Goal: Information Seeking & Learning: Find contact information

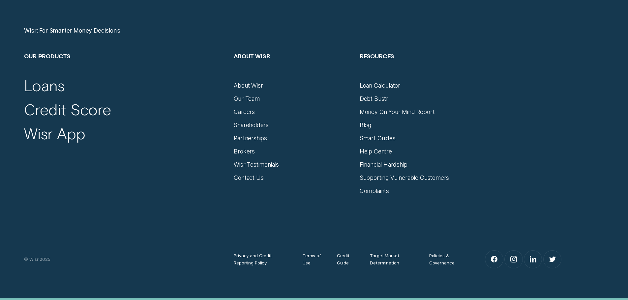
scroll to position [2900, 0]
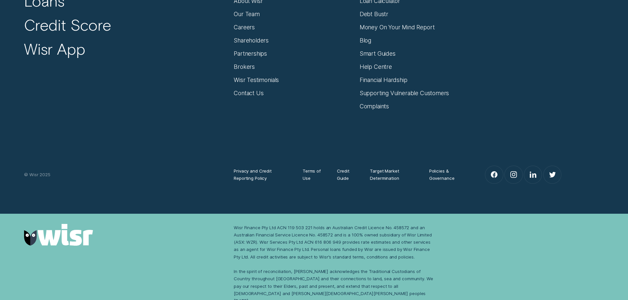
click at [443, 138] on div "Privacy and Credit Reporting Policy Terms of Use Credit Guide Target Market Det…" at bounding box center [313, 147] width 587 height 75
click at [479, 211] on div "Wisr: For Smarter Money Decisions Our Products Loans Credit Score Wisr App Abou…" at bounding box center [314, 63] width 628 height 301
click at [520, 212] on div "Wisr: For Smarter Money Decisions Our Products Loans Credit Score Wisr App Abou…" at bounding box center [314, 63] width 628 height 301
click at [249, 94] on div "Contact Us" at bounding box center [249, 93] width 30 height 7
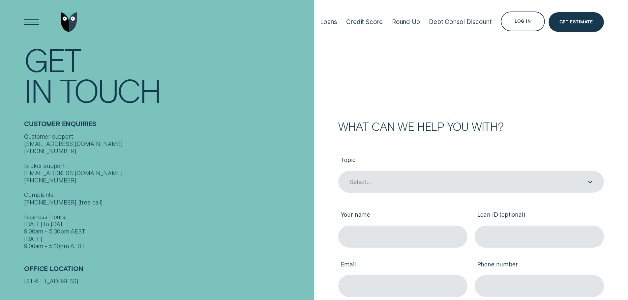
click at [207, 198] on div "Customer support [EMAIL_ADDRESS][DOMAIN_NAME] [PHONE_NUMBER] Broker support [EM…" at bounding box center [167, 191] width 286 height 117
click at [228, 190] on div "Customer support [EMAIL_ADDRESS][DOMAIN_NAME] [PHONE_NUMBER] Broker support [EM…" at bounding box center [167, 191] width 286 height 117
click at [190, 221] on div "Customer support [EMAIL_ADDRESS][DOMAIN_NAME] [PHONE_NUMBER] Broker support [EM…" at bounding box center [167, 191] width 286 height 117
click at [212, 221] on div "Customer support [EMAIL_ADDRESS][DOMAIN_NAME] [PHONE_NUMBER] Broker support [EM…" at bounding box center [167, 191] width 286 height 117
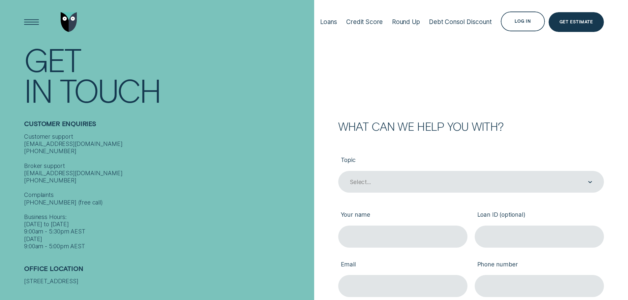
drag, startPoint x: 216, startPoint y: 135, endPoint x: 259, endPoint y: 98, distance: 56.1
click at [216, 135] on div "Customer support [EMAIL_ADDRESS][DOMAIN_NAME] [PHONE_NUMBER] Broker support [EM…" at bounding box center [167, 191] width 286 height 117
